Goal: Task Accomplishment & Management: Manage account settings

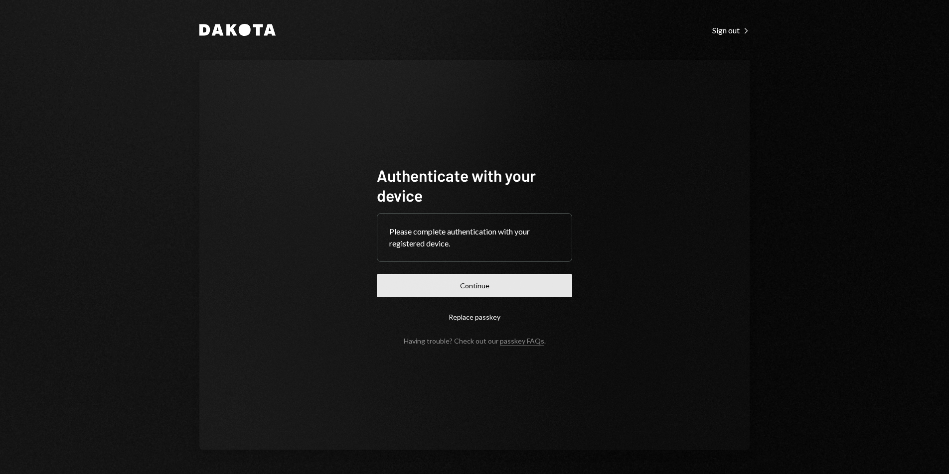
click at [535, 281] on button "Continue" at bounding box center [474, 285] width 195 height 23
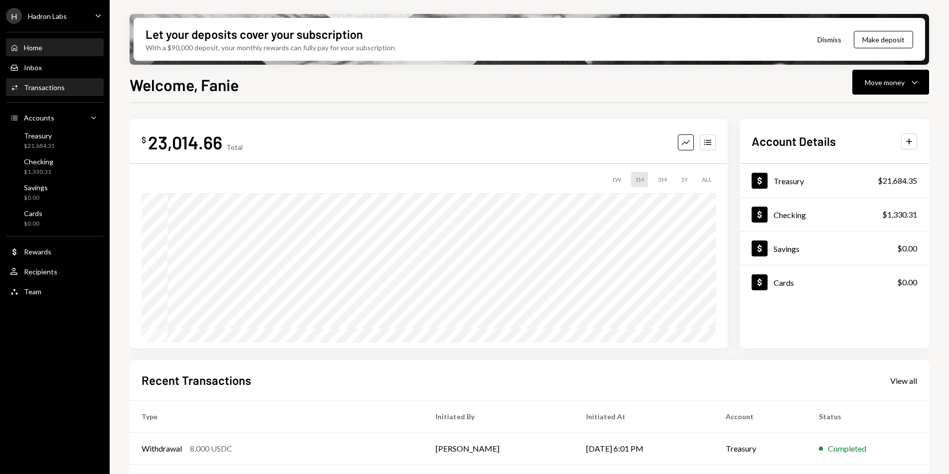
click at [43, 86] on div "Transactions" at bounding box center [44, 87] width 41 height 8
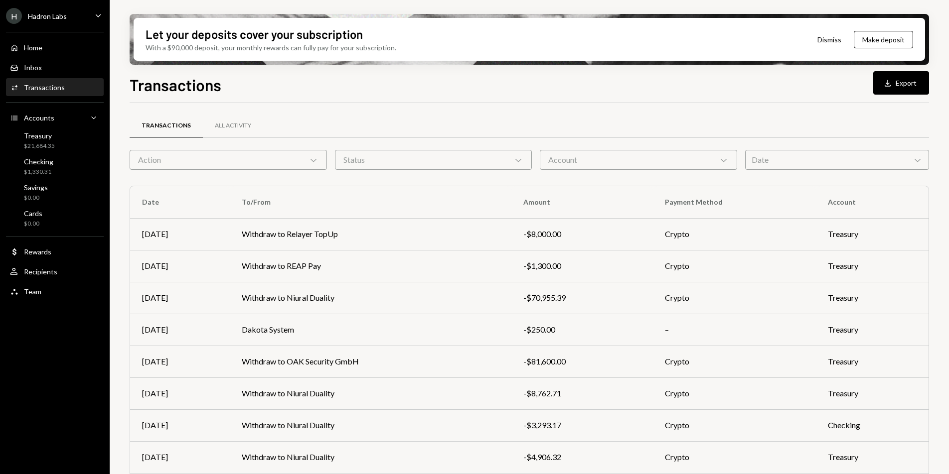
click at [82, 22] on div "H Hadron Labs Caret Down" at bounding box center [55, 16] width 110 height 16
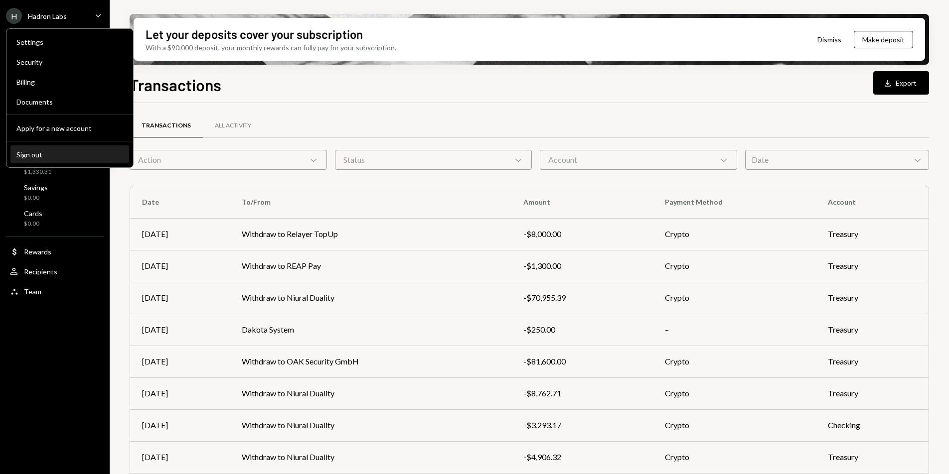
click at [66, 156] on div "Sign out" at bounding box center [69, 154] width 107 height 8
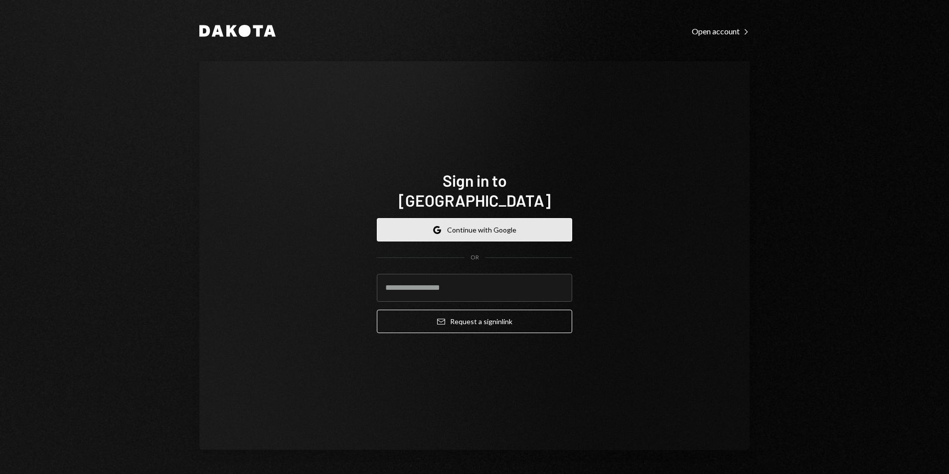
click at [470, 218] on button "Google Continue with Google" at bounding box center [474, 229] width 195 height 23
